Goal: Use online tool/utility: Use online tool/utility

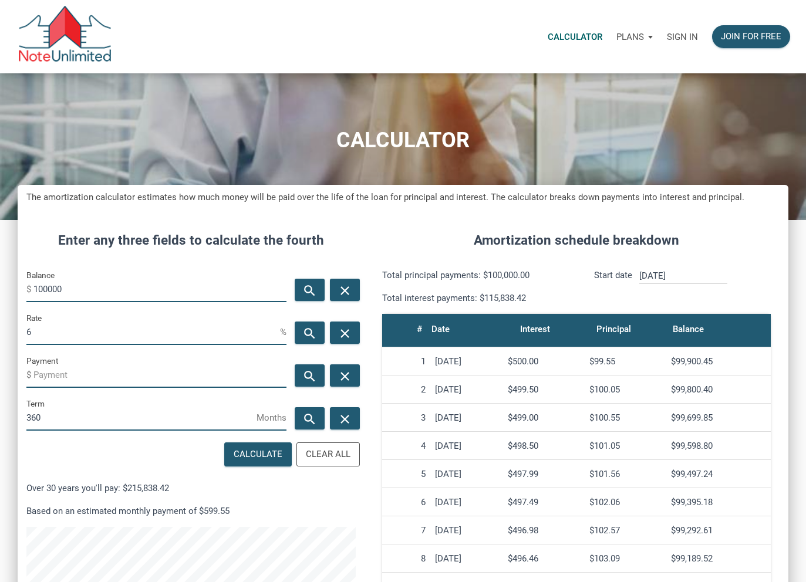
scroll to position [557, 771]
click at [82, 288] on input "100000" at bounding box center [159, 289] width 253 height 26
type input "1260000"
click at [46, 333] on input "6" at bounding box center [153, 332] width 254 height 26
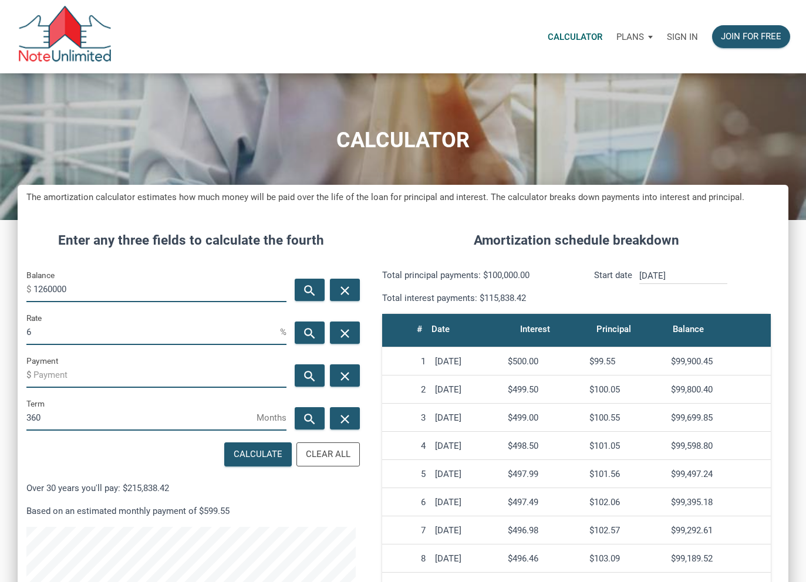
click at [46, 333] on input "6" at bounding box center [153, 332] width 254 height 26
type input "6.75"
click at [62, 420] on input "360" at bounding box center [141, 417] width 230 height 26
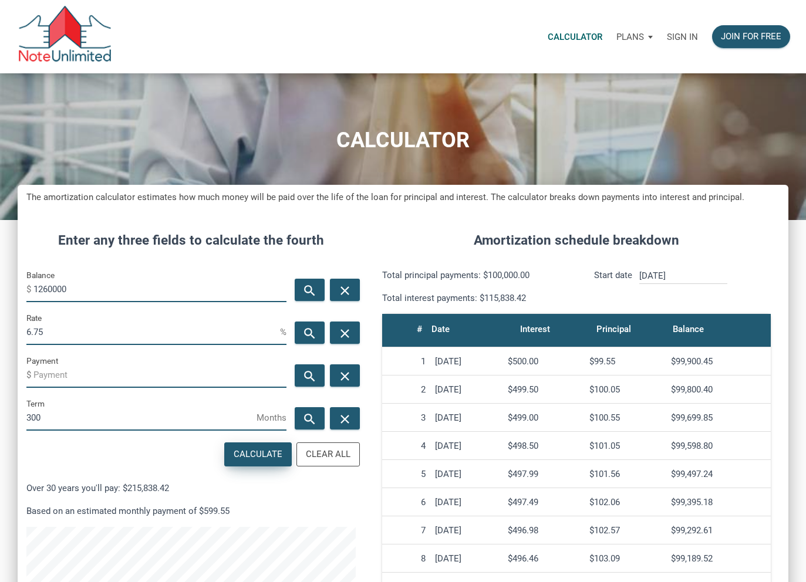
type input "300"
click at [248, 454] on div "Calculate" at bounding box center [258, 455] width 49 height 14
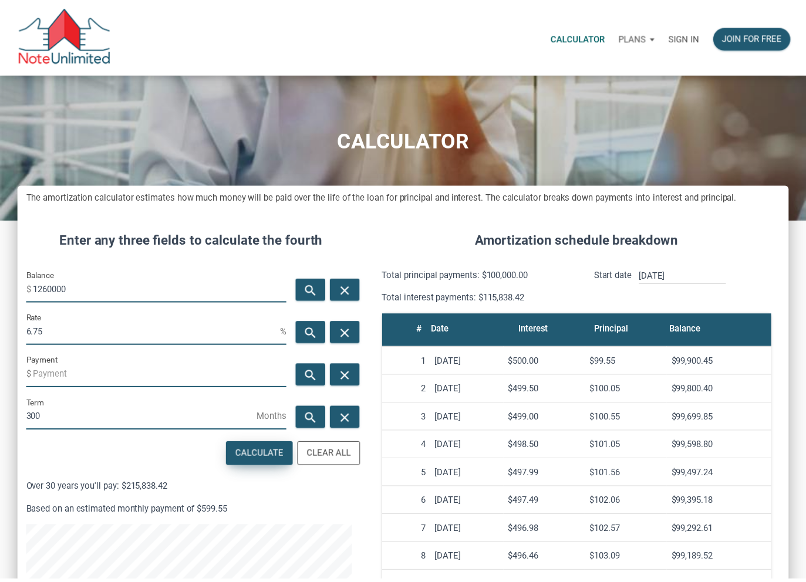
scroll to position [557, 779]
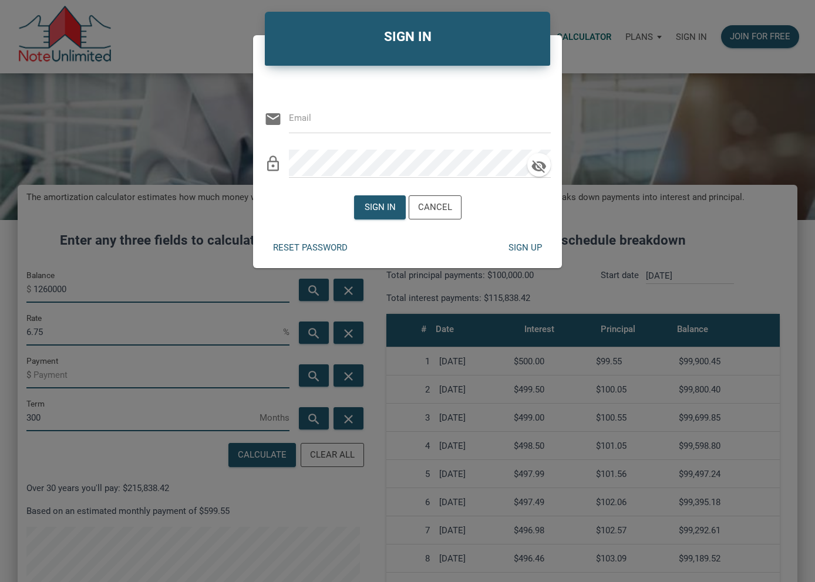
type input "[EMAIL_ADDRESS][DOMAIN_NAME]"
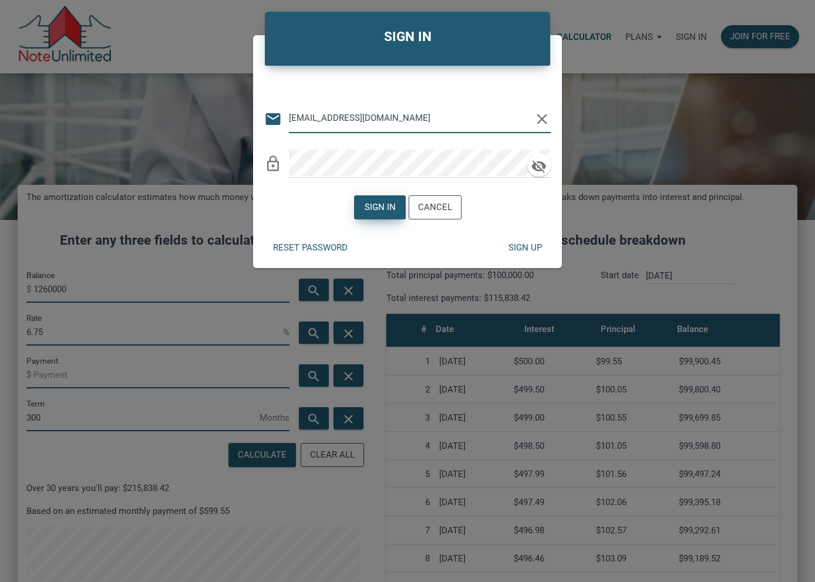
click at [382, 215] on div "Sign in" at bounding box center [380, 207] width 50 height 23
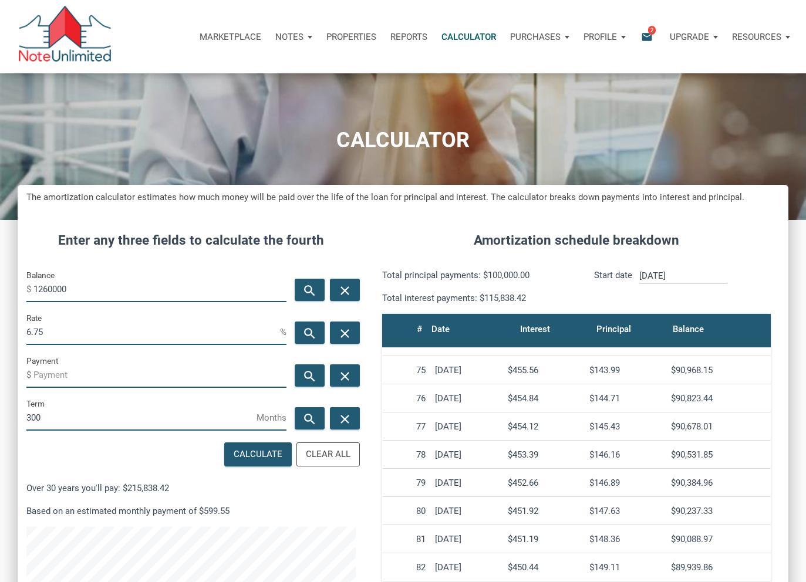
scroll to position [1902, 0]
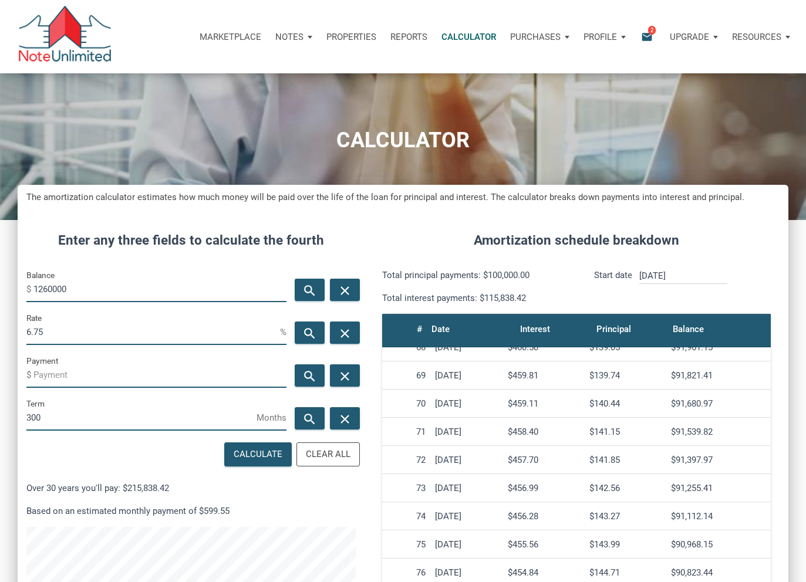
click at [46, 290] on input "1260000" at bounding box center [159, 289] width 253 height 26
click at [42, 291] on input "1260000" at bounding box center [159, 289] width 253 height 26
click at [52, 291] on input "1260000" at bounding box center [159, 289] width 253 height 26
drag, startPoint x: 104, startPoint y: 288, endPoint x: 106, endPoint y: 295, distance: 6.9
click at [104, 289] on input "1260000" at bounding box center [159, 289] width 253 height 26
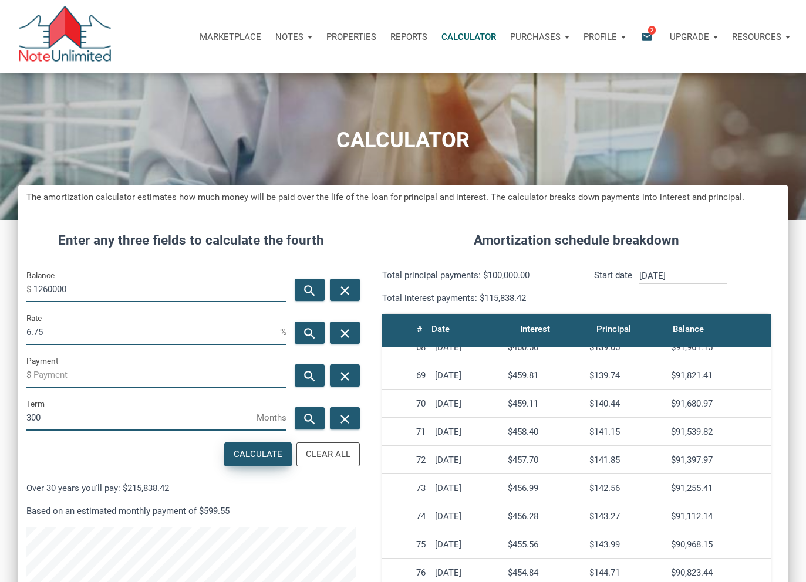
click at [264, 457] on div "Calculate" at bounding box center [258, 455] width 49 height 14
type input "-8705.49"
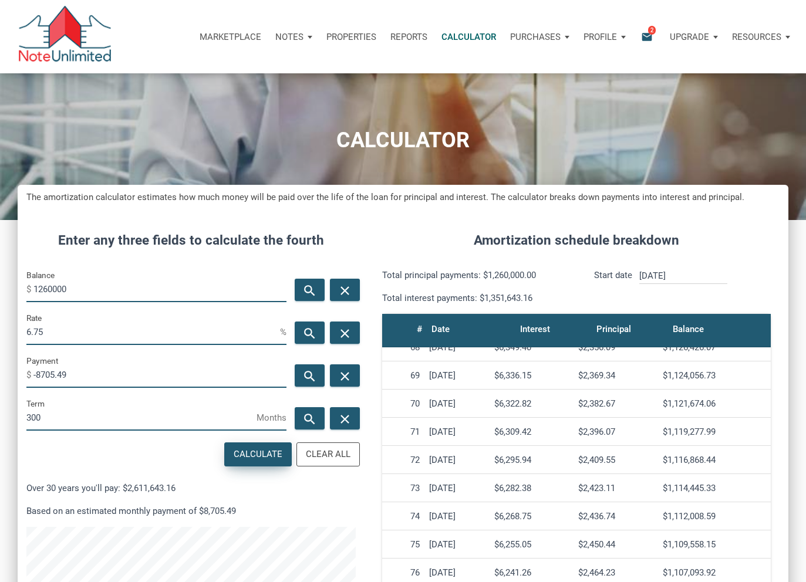
scroll to position [557, 771]
click at [682, 462] on div "$1,116,868.44" at bounding box center [714, 460] width 103 height 11
drag, startPoint x: 662, startPoint y: 460, endPoint x: 722, endPoint y: 457, distance: 59.9
click at [722, 457] on td "$1,116,868.44" at bounding box center [714, 460] width 113 height 28
copy div "$1,116,868.44"
